Goal: Find specific page/section: Locate a particular part of the current website

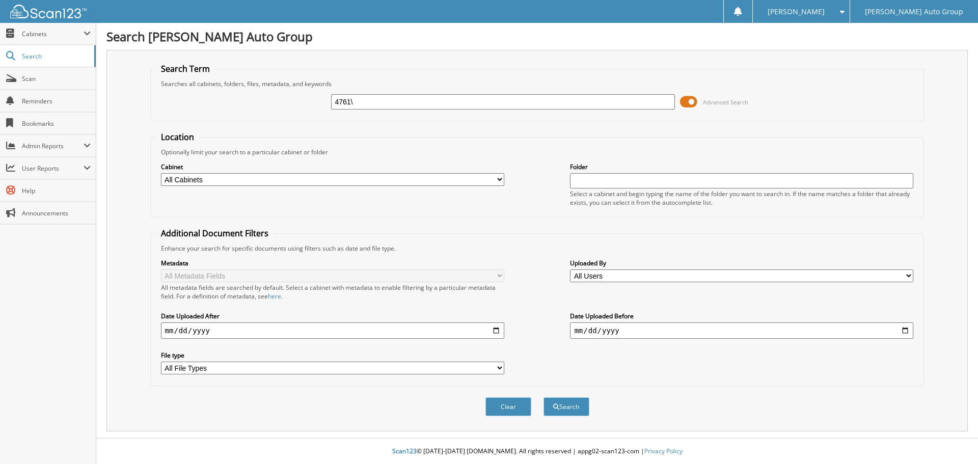
type input "4761\"
click at [544, 397] on button "Search" at bounding box center [567, 406] width 46 height 19
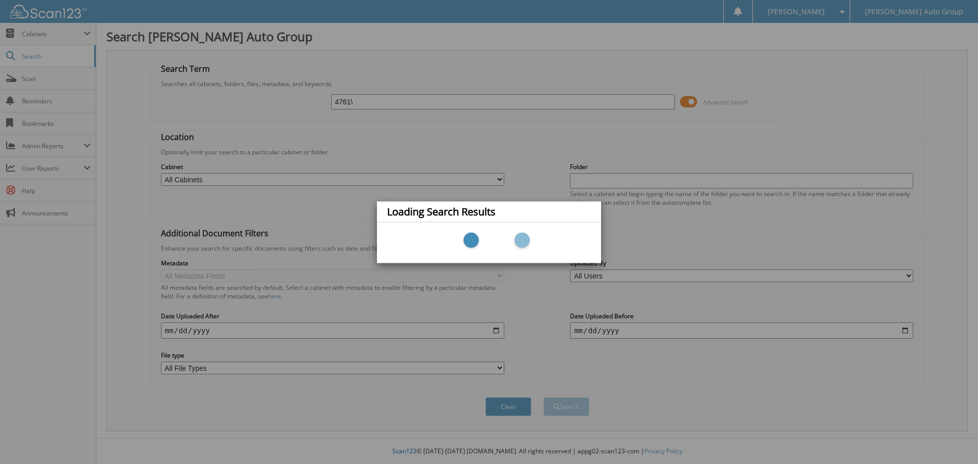
click at [382, 105] on div "Loading Search Results" at bounding box center [489, 232] width 978 height 464
drag, startPoint x: 363, startPoint y: 101, endPoint x: 331, endPoint y: 102, distance: 32.6
click at [331, 102] on div "Loading Search Results" at bounding box center [489, 232] width 978 height 464
drag, startPoint x: 351, startPoint y: 96, endPoint x: 359, endPoint y: 100, distance: 9.1
click at [355, 97] on div "Loading Search Results" at bounding box center [489, 232] width 978 height 464
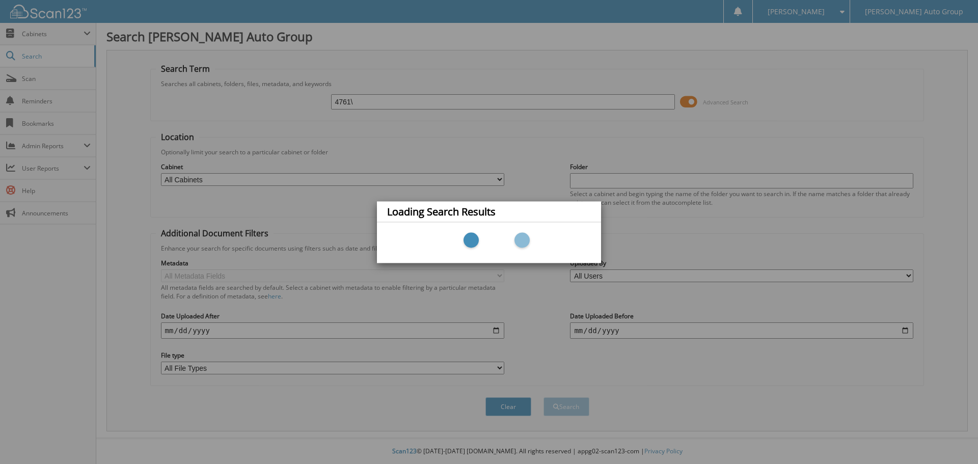
click at [359, 100] on div "Loading Search Results" at bounding box center [489, 232] width 978 height 464
drag, startPoint x: 359, startPoint y: 100, endPoint x: 355, endPoint y: 104, distance: 5.8
click at [355, 104] on div "Loading Search Results" at bounding box center [489, 232] width 978 height 464
drag, startPoint x: 355, startPoint y: 104, endPoint x: 324, endPoint y: 104, distance: 31.1
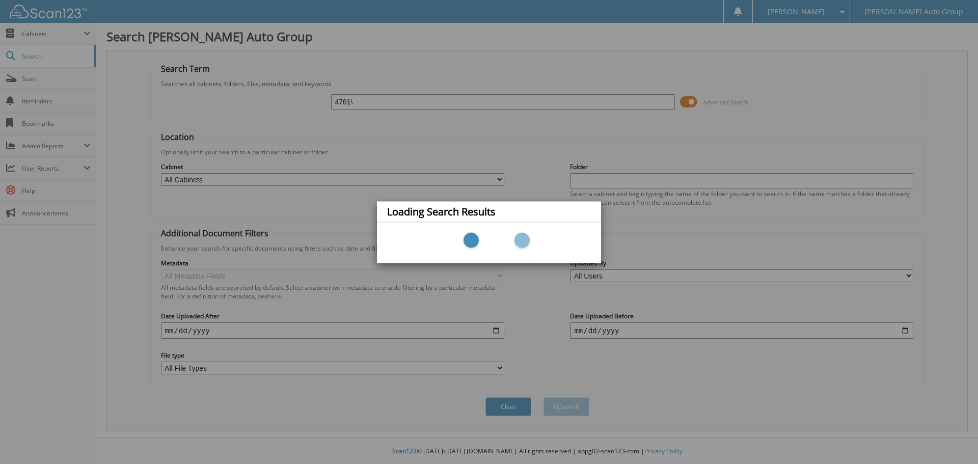
click at [324, 104] on div "Loading Search Results" at bounding box center [489, 232] width 978 height 464
click at [539, 322] on div "Loading Search Results" at bounding box center [489, 232] width 978 height 464
click at [500, 412] on div "Loading Search Results" at bounding box center [489, 232] width 978 height 464
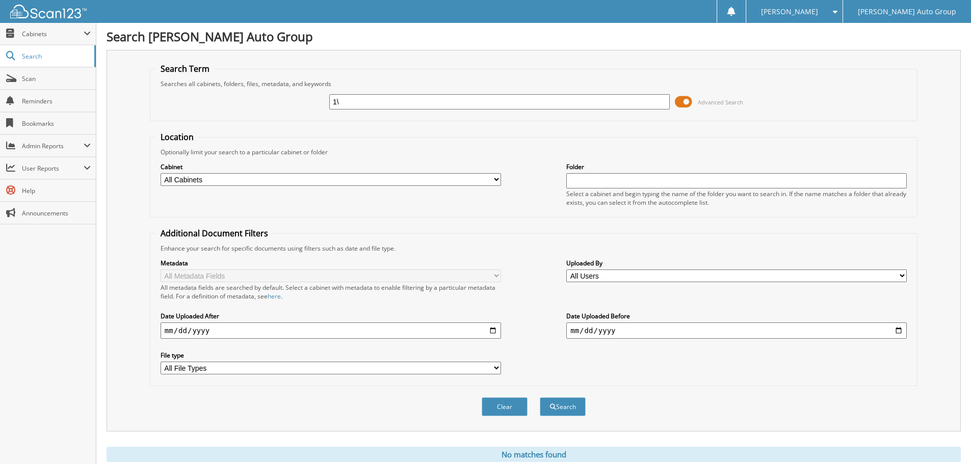
type input "\"
type input "rfa34761"
click at [540, 397] on button "Search" at bounding box center [563, 406] width 46 height 19
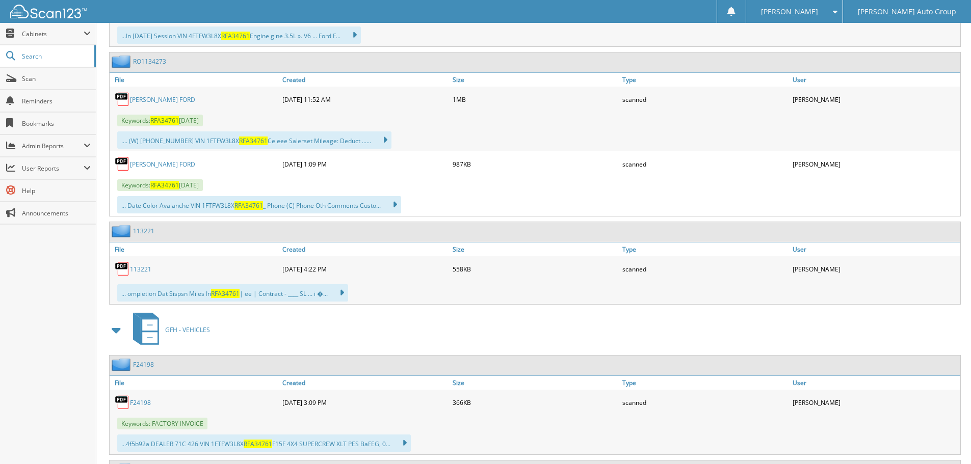
scroll to position [718, 0]
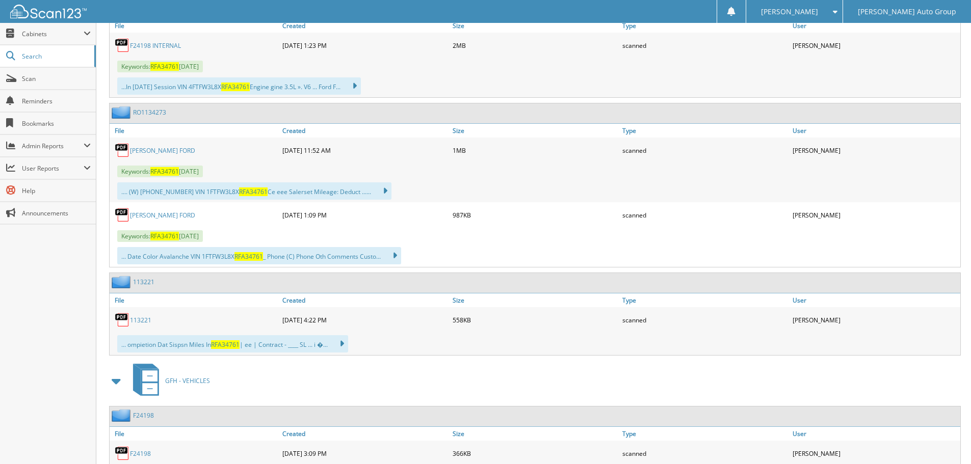
click at [154, 115] on link "RO1134273" at bounding box center [149, 112] width 33 height 9
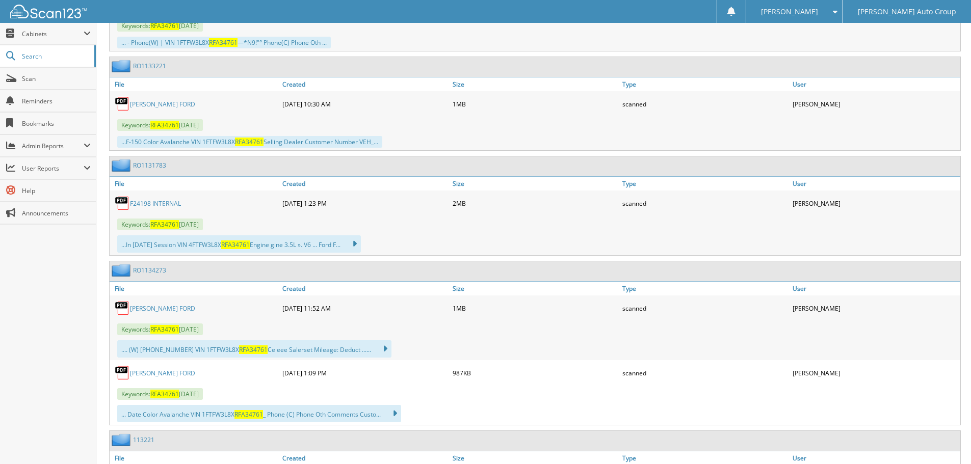
scroll to position [510, 0]
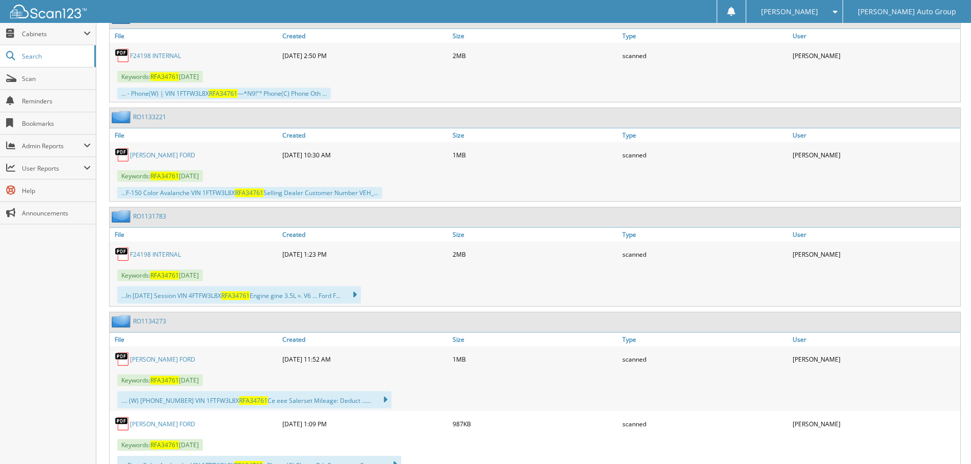
click at [152, 116] on link "RO1133221" at bounding box center [149, 117] width 33 height 9
